Goal: Check status: Check status

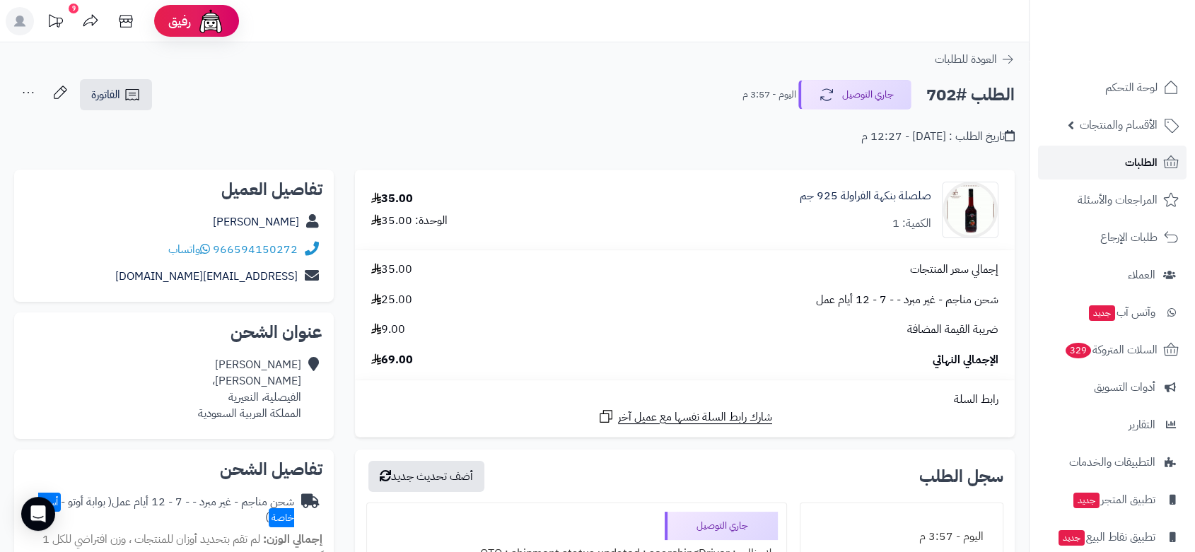
click at [1154, 166] on span "الطلبات" at bounding box center [1141, 163] width 33 height 20
